Goal: Information Seeking & Learning: Learn about a topic

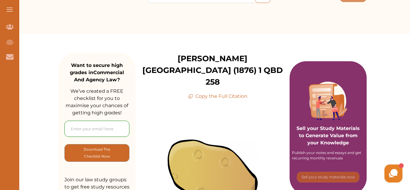
scroll to position [14, 0]
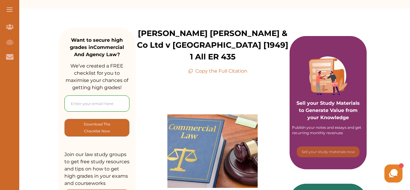
scroll to position [2, 0]
